Goal: Task Accomplishment & Management: Use online tool/utility

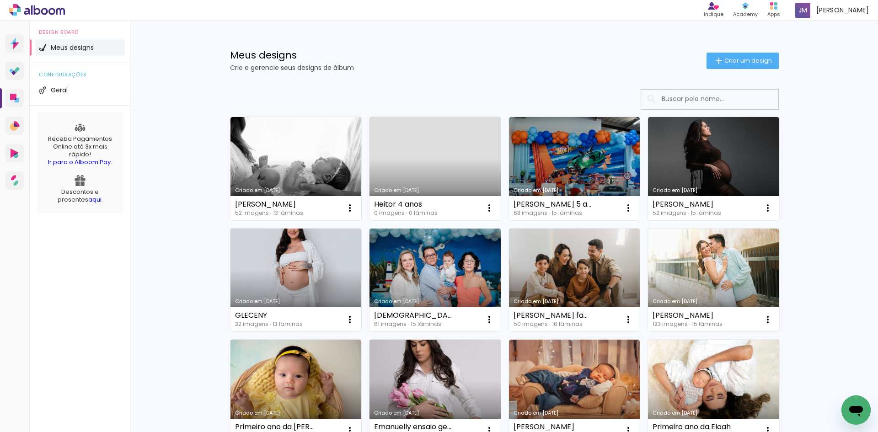
click at [291, 246] on link "Criado em [DATE]" at bounding box center [296, 280] width 131 height 103
